Goal: Find contact information: Find contact information

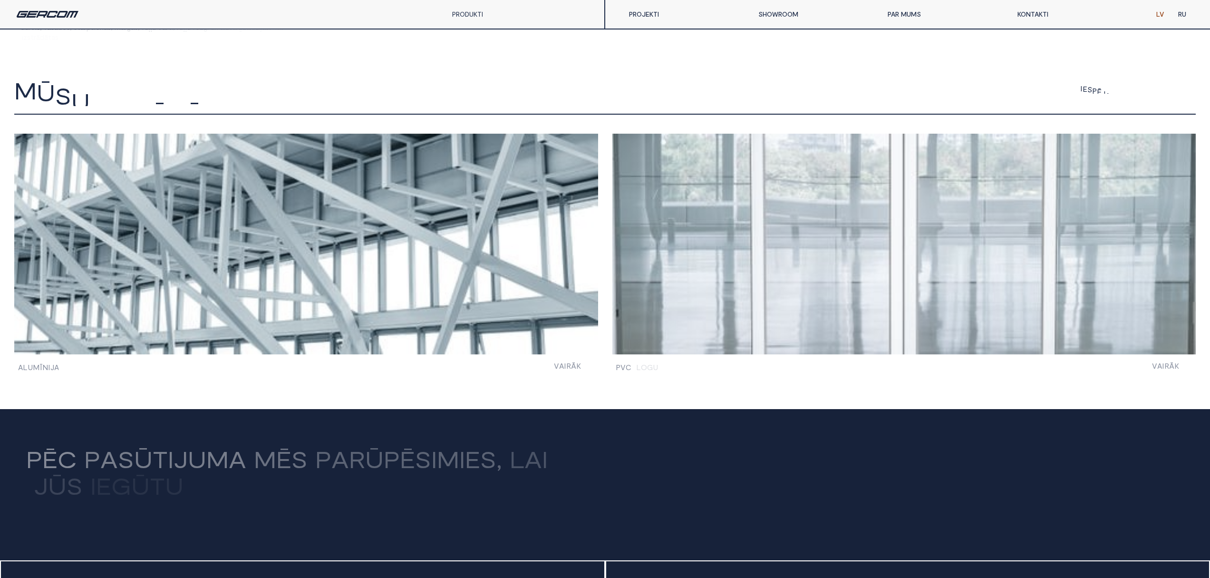
scroll to position [645, 0]
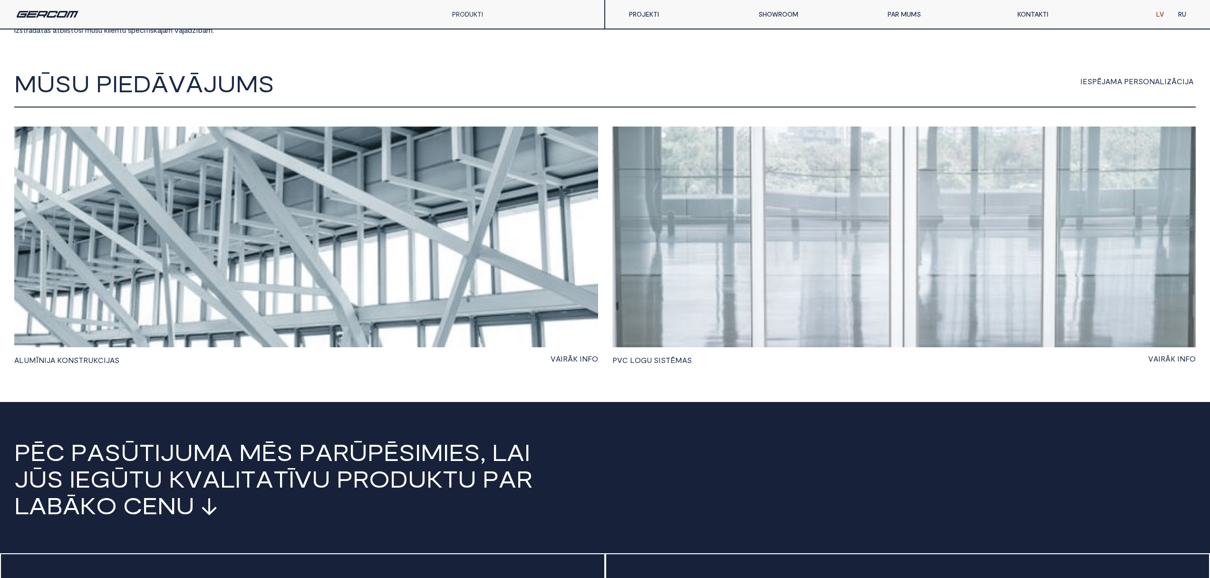
click at [511, 15] on link "KONTAKTI" at bounding box center [1074, 14] width 129 height 19
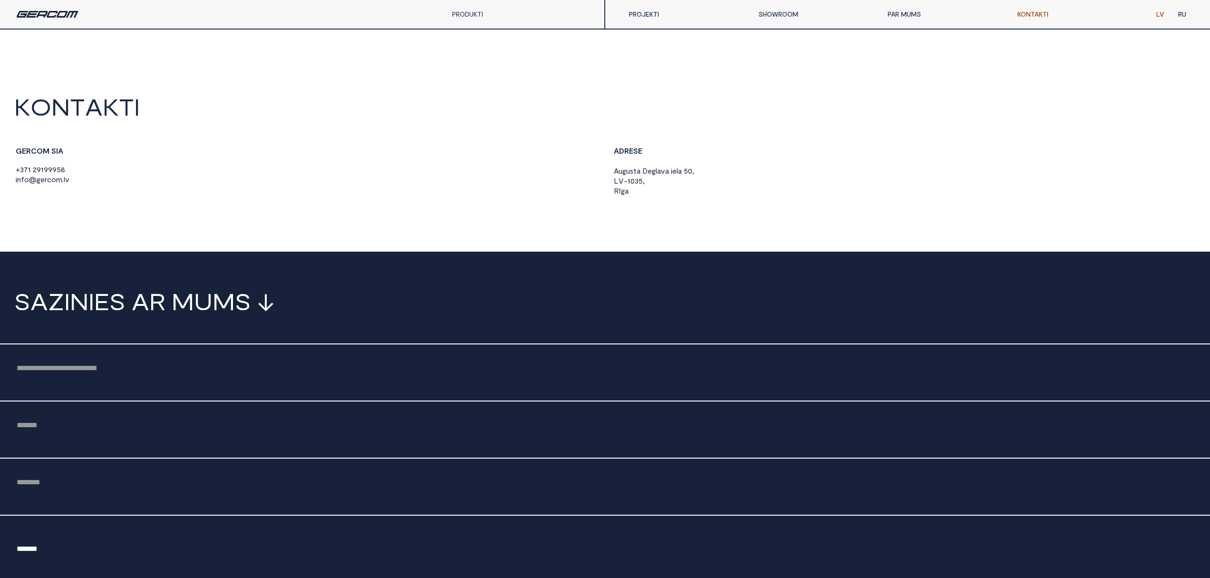
click at [169, 408] on div "Email Form" at bounding box center [605, 428] width 1210 height 57
click at [136, 383] on div "Email Form" at bounding box center [605, 371] width 1210 height 57
drag, startPoint x: 129, startPoint y: 375, endPoint x: 72, endPoint y: 363, distance: 58.3
click at [129, 375] on input "Email Form" at bounding box center [604, 367] width 1181 height 18
click at [49, 418] on input "Email Form" at bounding box center [604, 424] width 1181 height 18
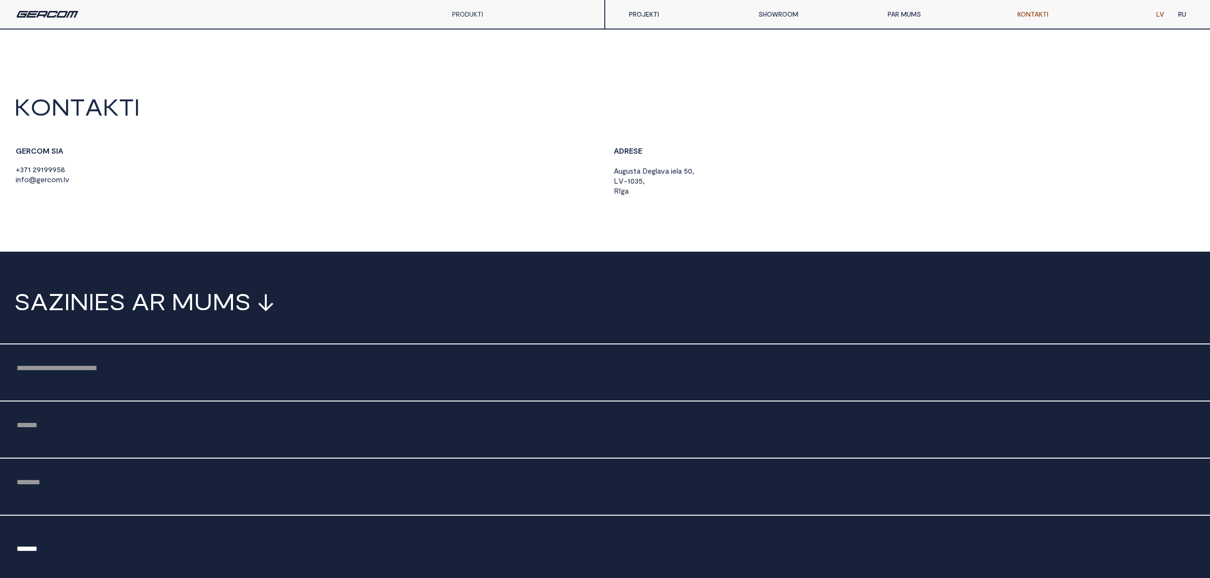
click at [51, 180] on span "o" at bounding box center [53, 179] width 5 height 9
click at [51, 168] on span "9" at bounding box center [50, 169] width 4 height 9
click at [488, 241] on body "K O N T A K T I G E R C O M S I A + 3 7 1 2 9 1 9 9 9 5 8 i n f o @ g e r c o m…" at bounding box center [605, 555] width 1210 height 920
click at [38, 13] on img at bounding box center [48, 14] width 62 height 7
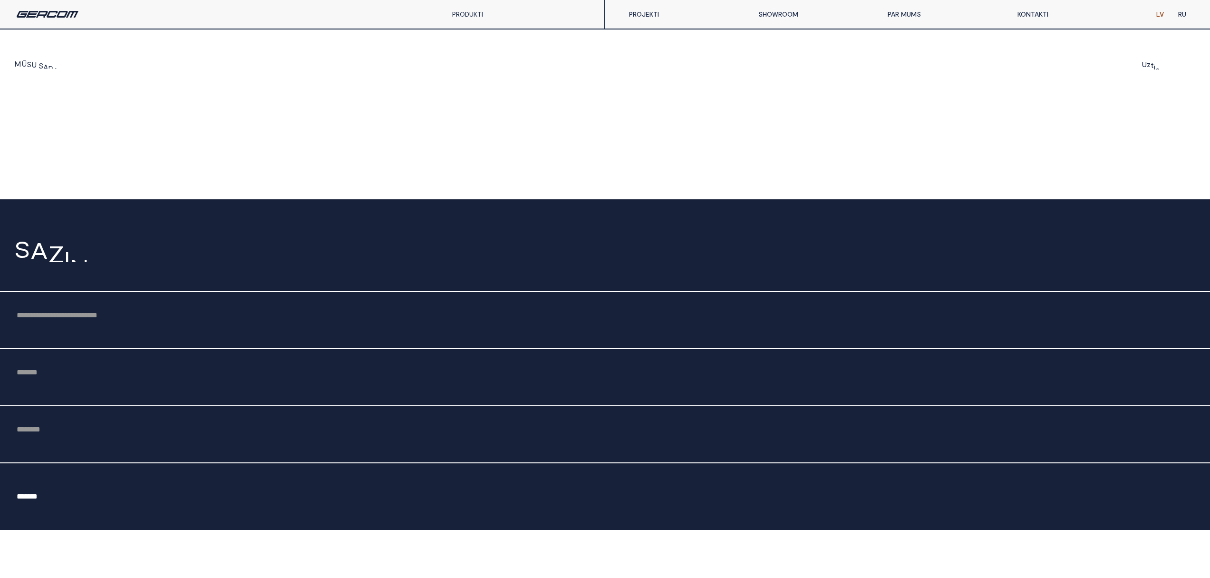
scroll to position [2707, 0]
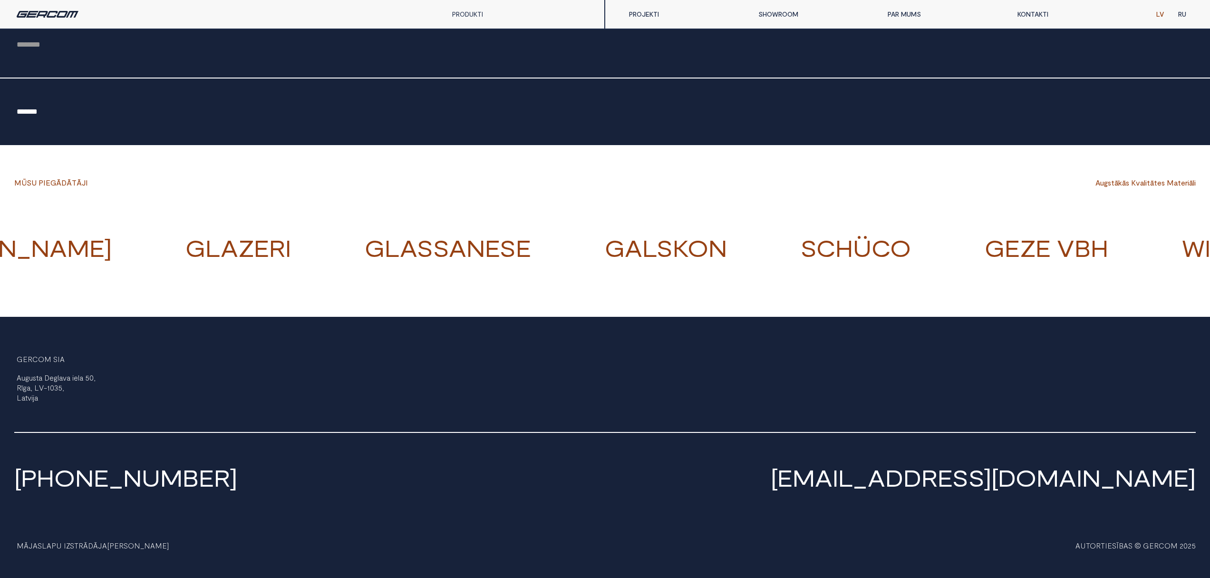
click at [72, 481] on link "[PHONE_NUMBER]" at bounding box center [125, 477] width 223 height 28
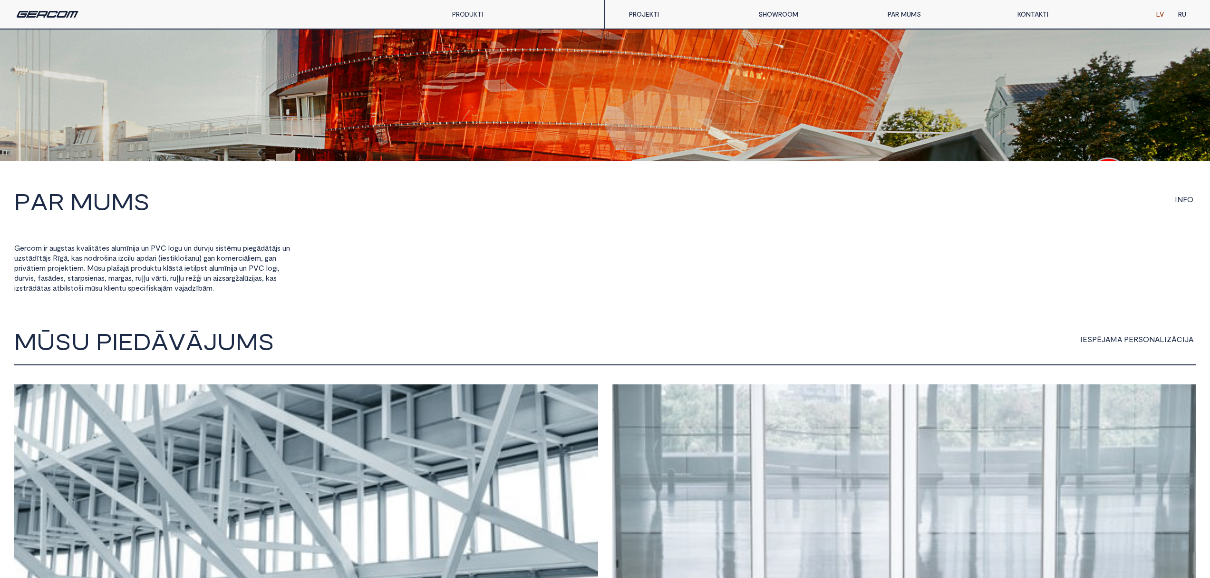
scroll to position [365, 0]
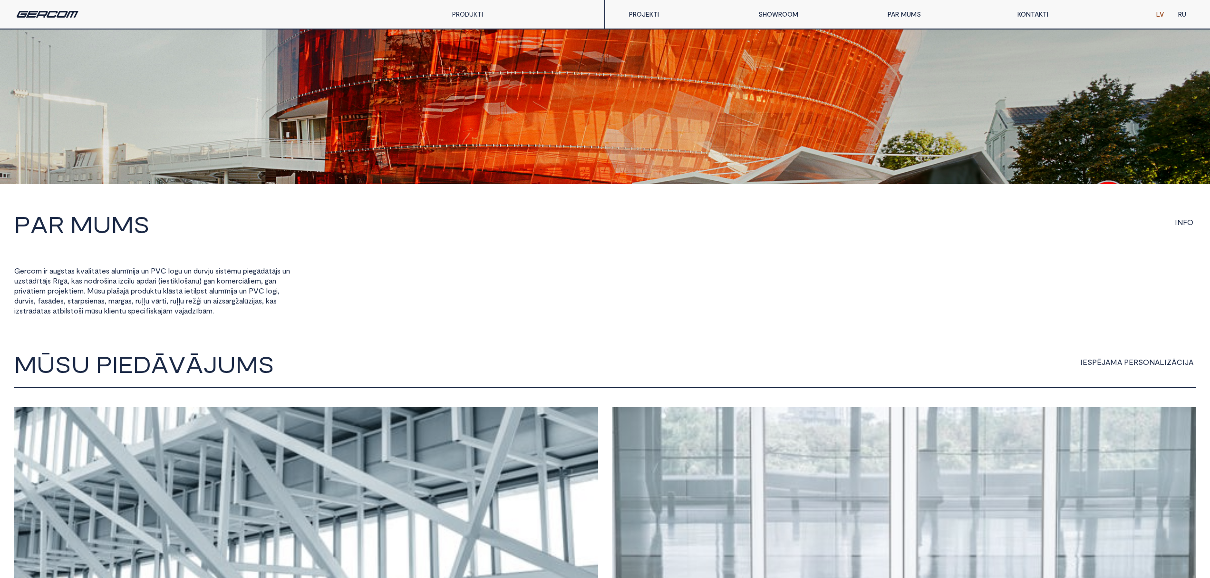
click at [1042, 12] on link "KONTAKTI" at bounding box center [1074, 14] width 129 height 19
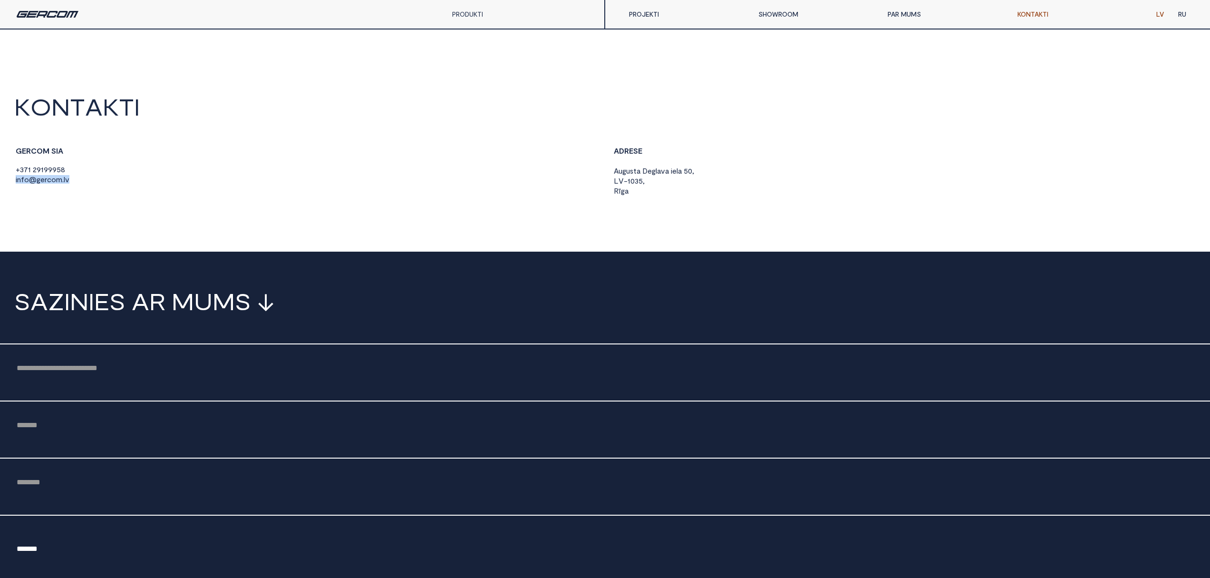
drag, startPoint x: 72, startPoint y: 182, endPoint x: 17, endPoint y: 181, distance: 54.7
click at [14, 182] on div "G E R C O M S I A + 3 7 1 2 9 1 9 9 9 5 8 i n f o @ g e r c o m . l v" at bounding box center [306, 165] width 584 height 39
copy span "i n f o @ g e r c o m . l v"
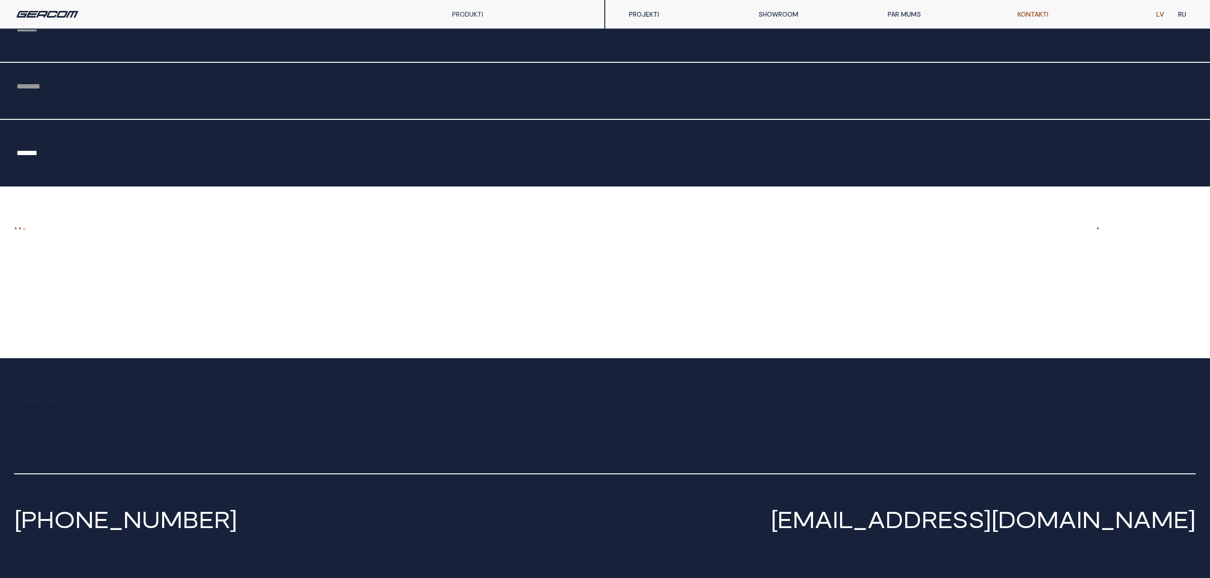
scroll to position [437, 0]
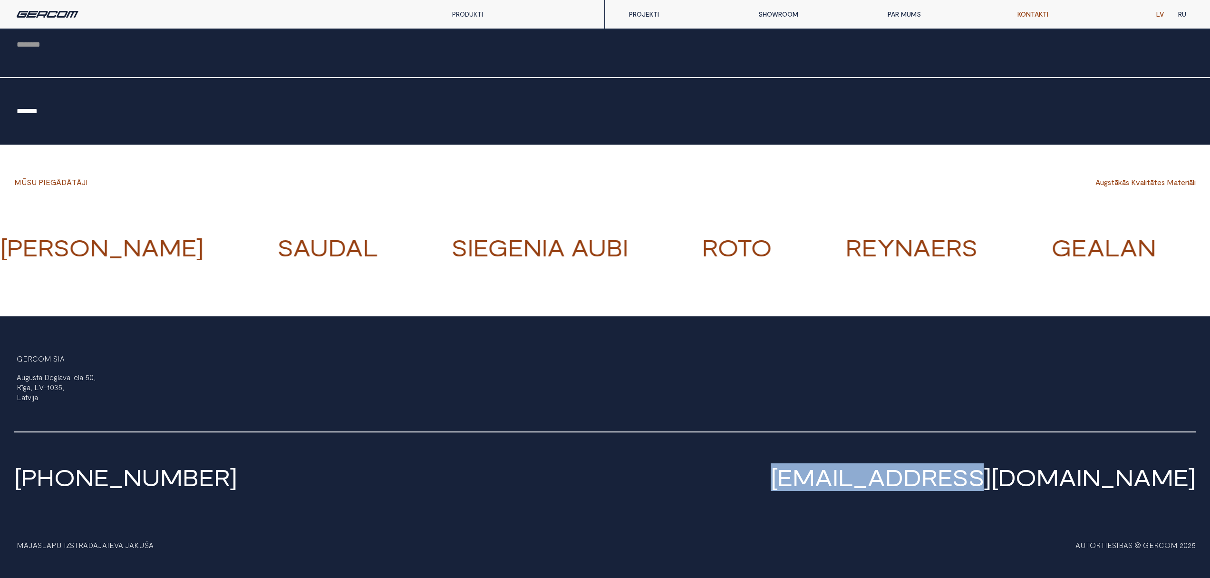
copy link "[EMAIL_ADDRESS][DOMAIN_NAME]"
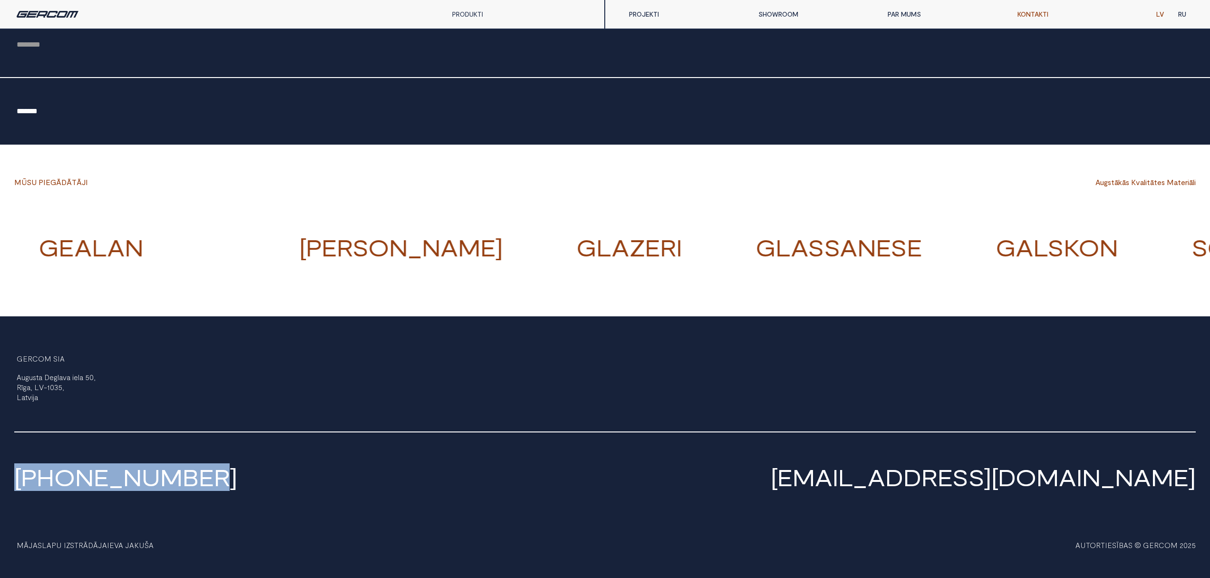
copy link "[PHONE_NUMBER]"
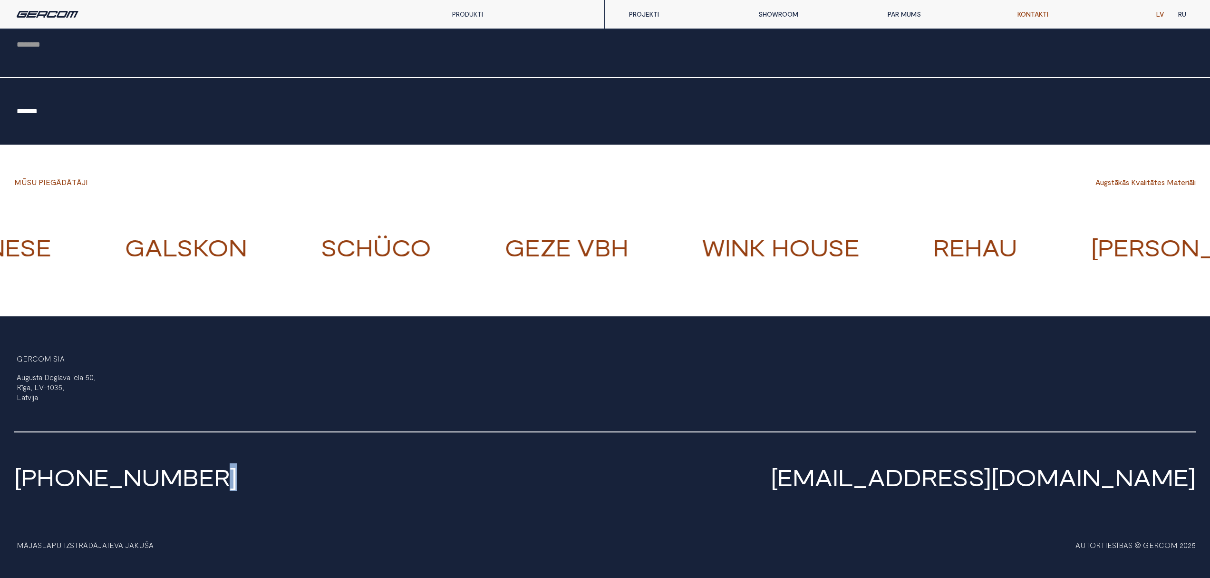
drag, startPoint x: 346, startPoint y: 491, endPoint x: 324, endPoint y: 485, distance: 22.6
click at [346, 491] on div "+371 29199958 INFO@GERCOM.LV MĀJASLAPU IZSTRĀDĀJA IEVA JAKUŠA AUTORTIESĪBAS © G…" at bounding box center [604, 519] width 1181 height 117
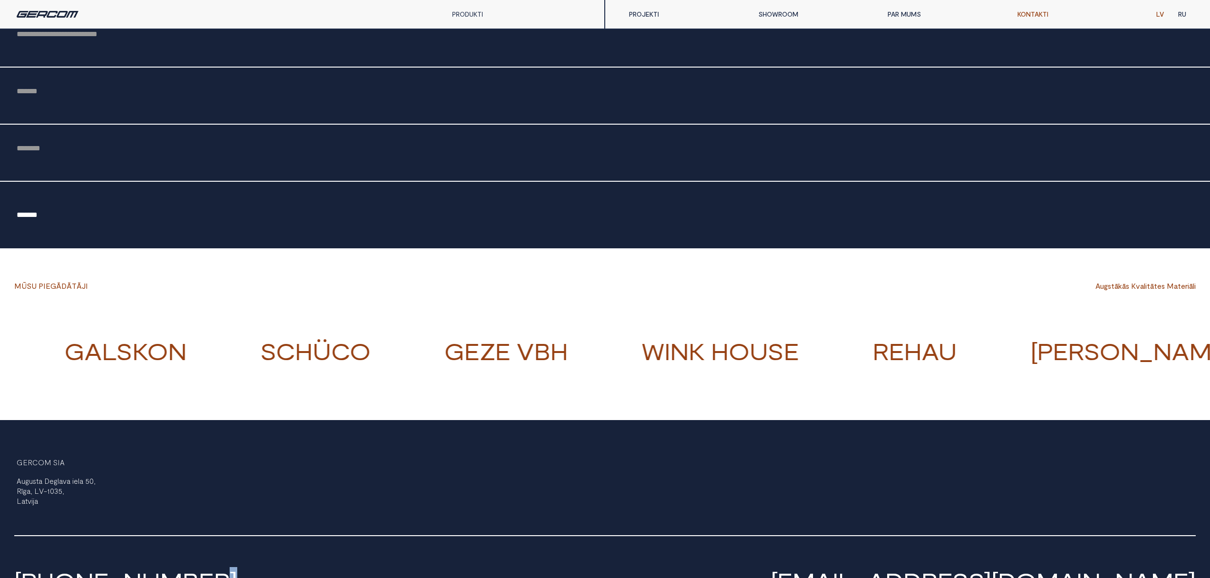
scroll to position [0, 0]
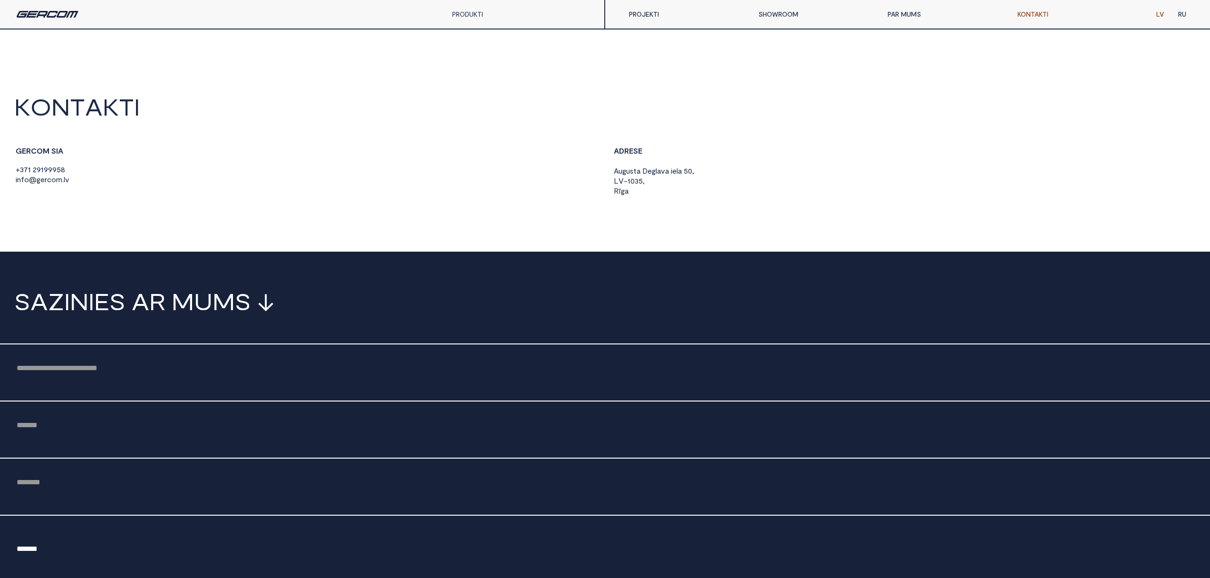
click at [1044, 11] on link "KONTAKTI" at bounding box center [1074, 14] width 129 height 19
click at [906, 17] on link "PAR MUMS" at bounding box center [944, 14] width 129 height 19
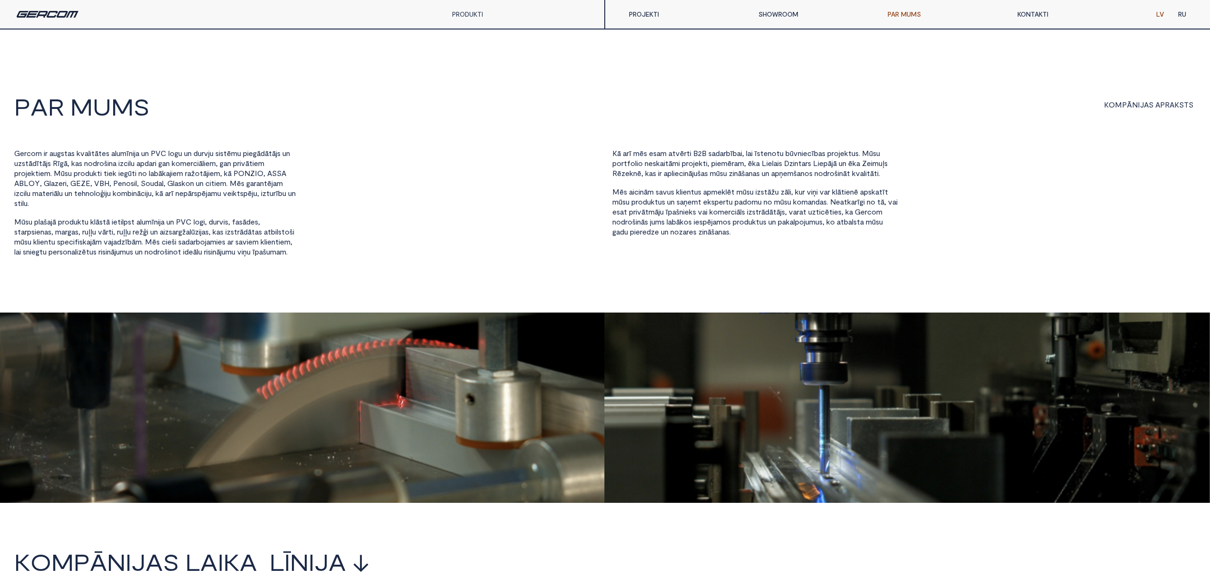
click at [478, 8] on div "PRODUKTI" at bounding box center [483, 14] width 76 height 29
click at [475, 16] on link "PRODUKTI" at bounding box center [467, 14] width 31 height 8
click at [53, 18] on div "PRODUKTI ALUMĪNIJS PVC PILNSTIKLA KONSTRUKCIJAS AIZSARGSLĒĢI" at bounding box center [302, 14] width 605 height 29
drag, startPoint x: 787, startPoint y: 15, endPoint x: 776, endPoint y: 18, distance: 11.0
click at [787, 15] on link "SHOWROOM" at bounding box center [815, 14] width 129 height 19
